Goal: Navigation & Orientation: Understand site structure

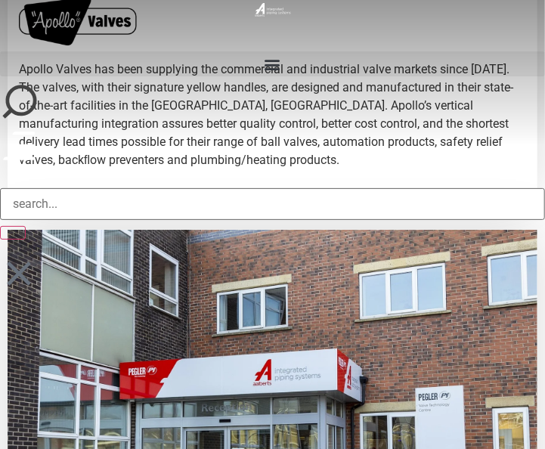
scroll to position [6332, 0]
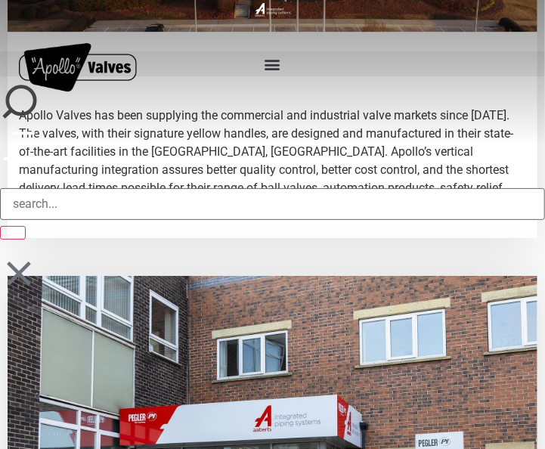
click at [313, 346] on div at bounding box center [272, 397] width 515 height 227
click at [352, 359] on div at bounding box center [272, 397] width 515 height 227
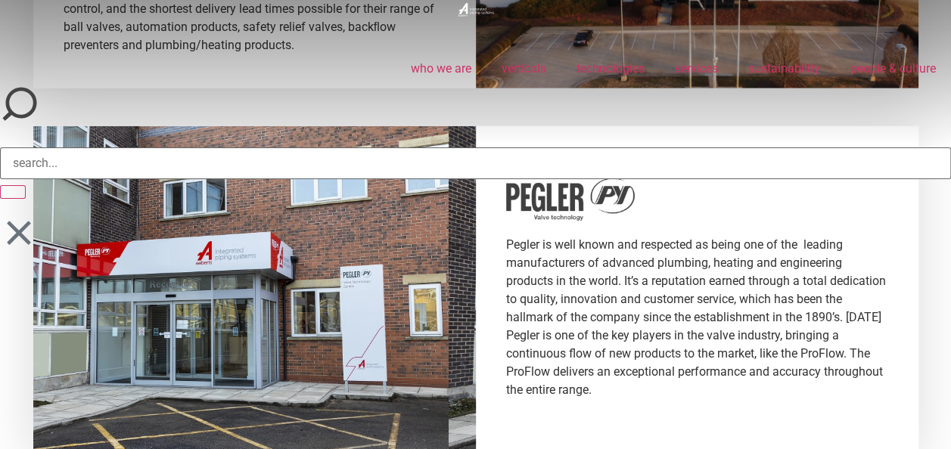
scroll to position [4841, 0]
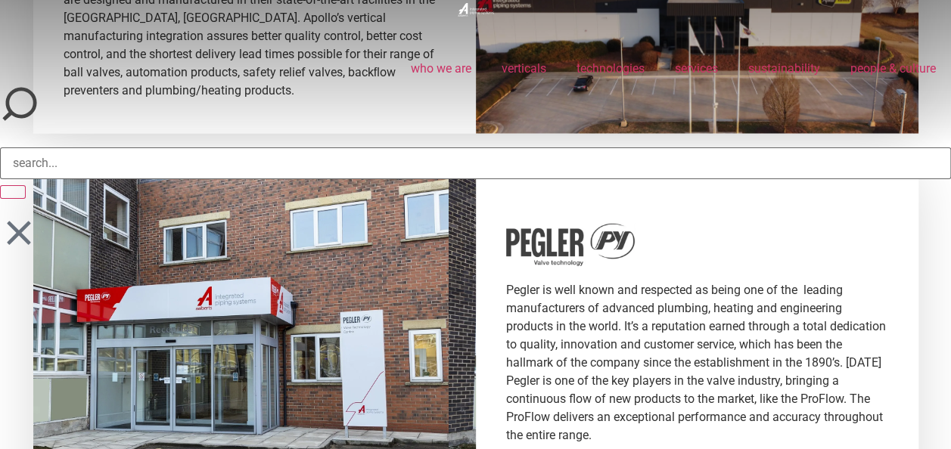
click at [26, 225] on icon at bounding box center [18, 232] width 23 height 23
click at [12, 222] on icon at bounding box center [19, 233] width 38 height 38
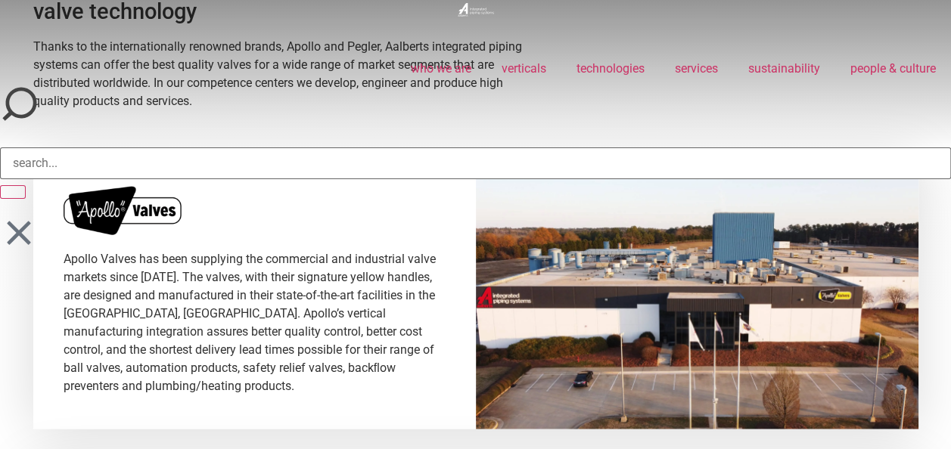
scroll to position [4463, 0]
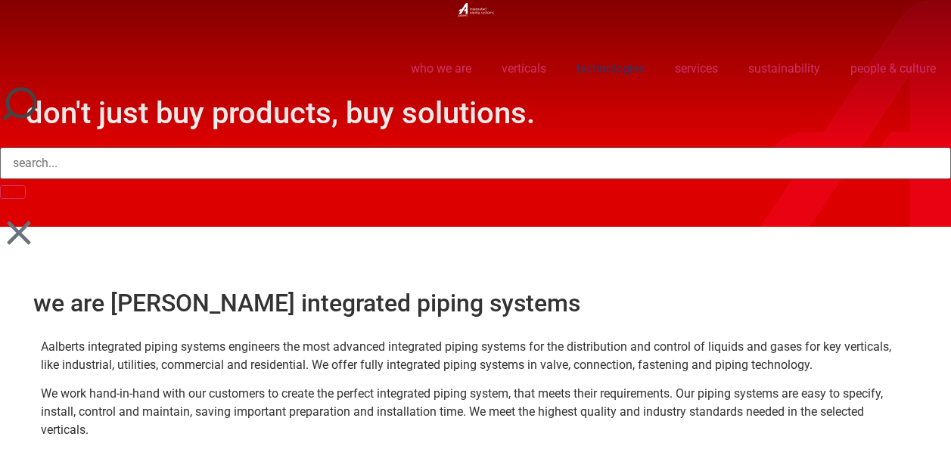
scroll to position [5254, 0]
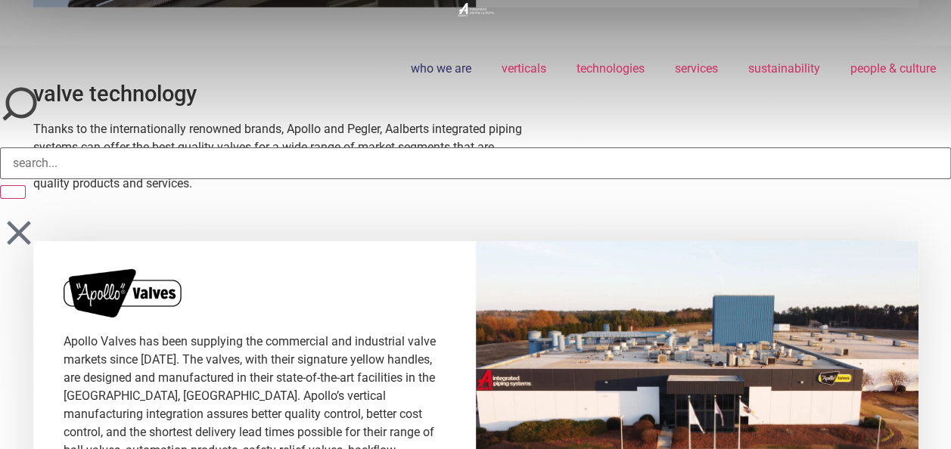
click at [435, 64] on link "who we are" at bounding box center [441, 68] width 91 height 35
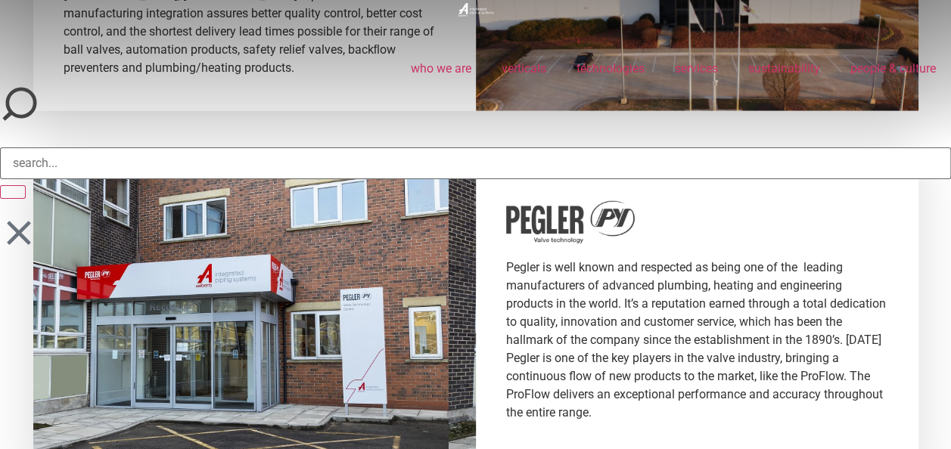
scroll to position [4841, 0]
